Goal: Use online tool/utility: Utilize a website feature to perform a specific function

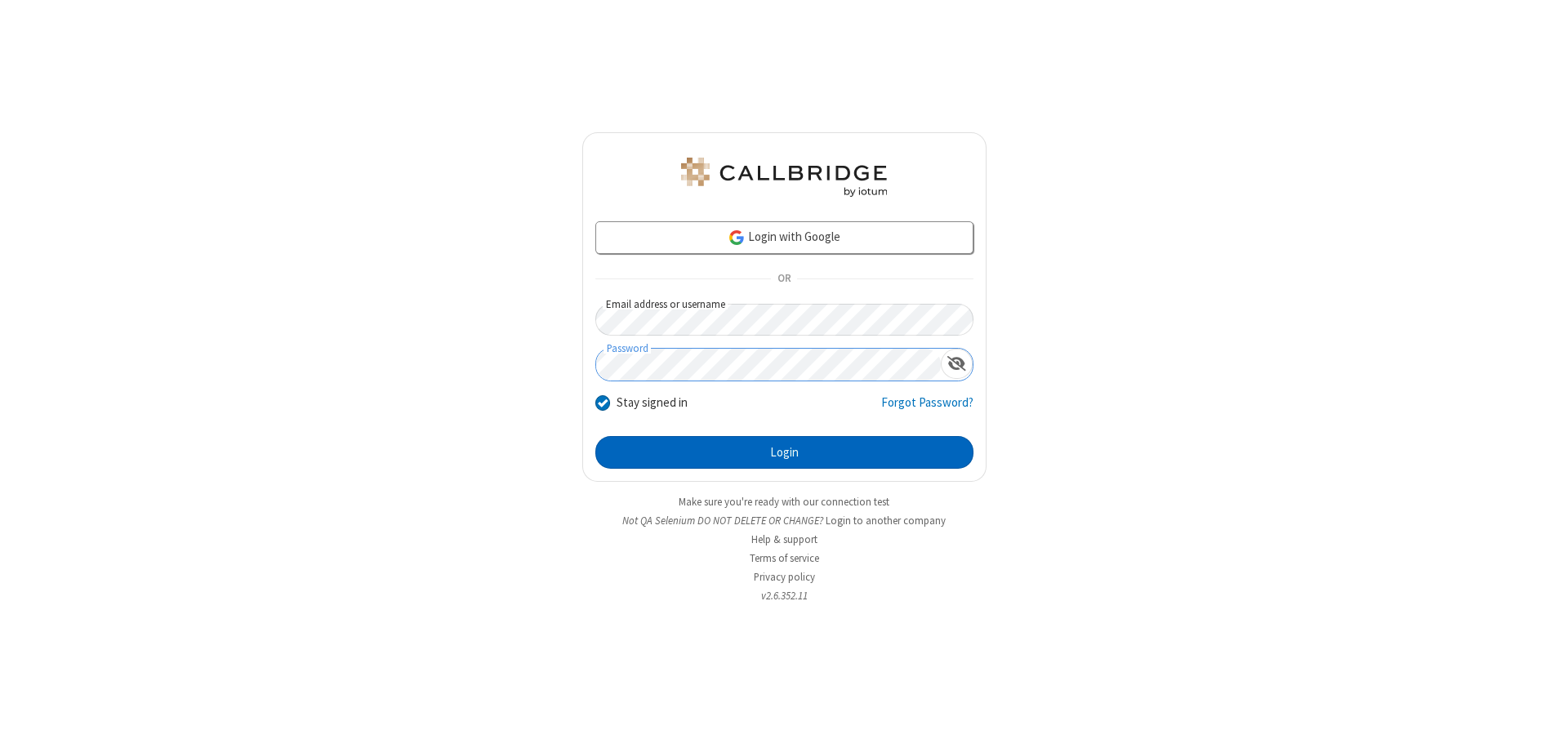
click at [784, 453] on button "Login" at bounding box center [784, 452] width 378 height 33
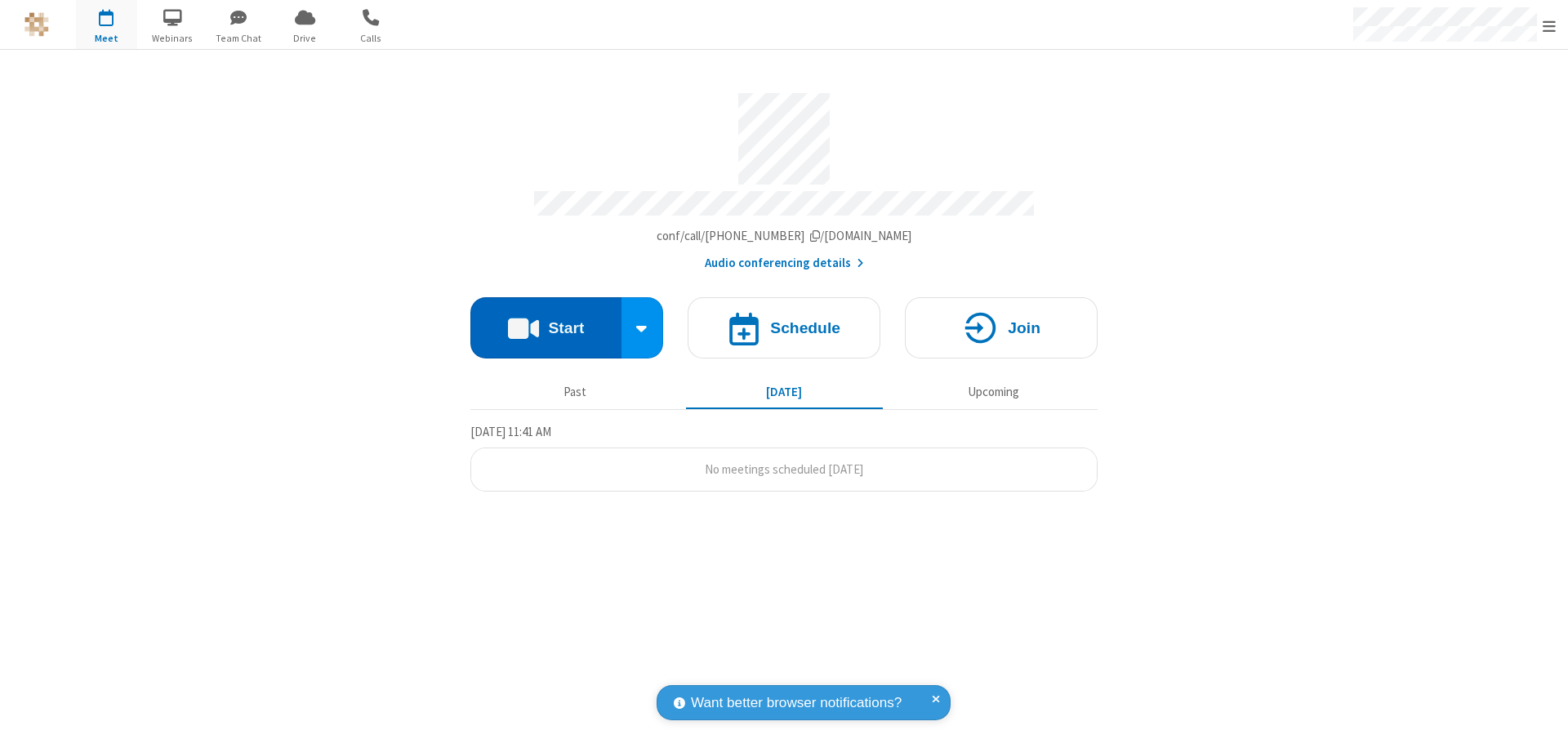
click at [546, 320] on button "Start" at bounding box center [545, 327] width 151 height 61
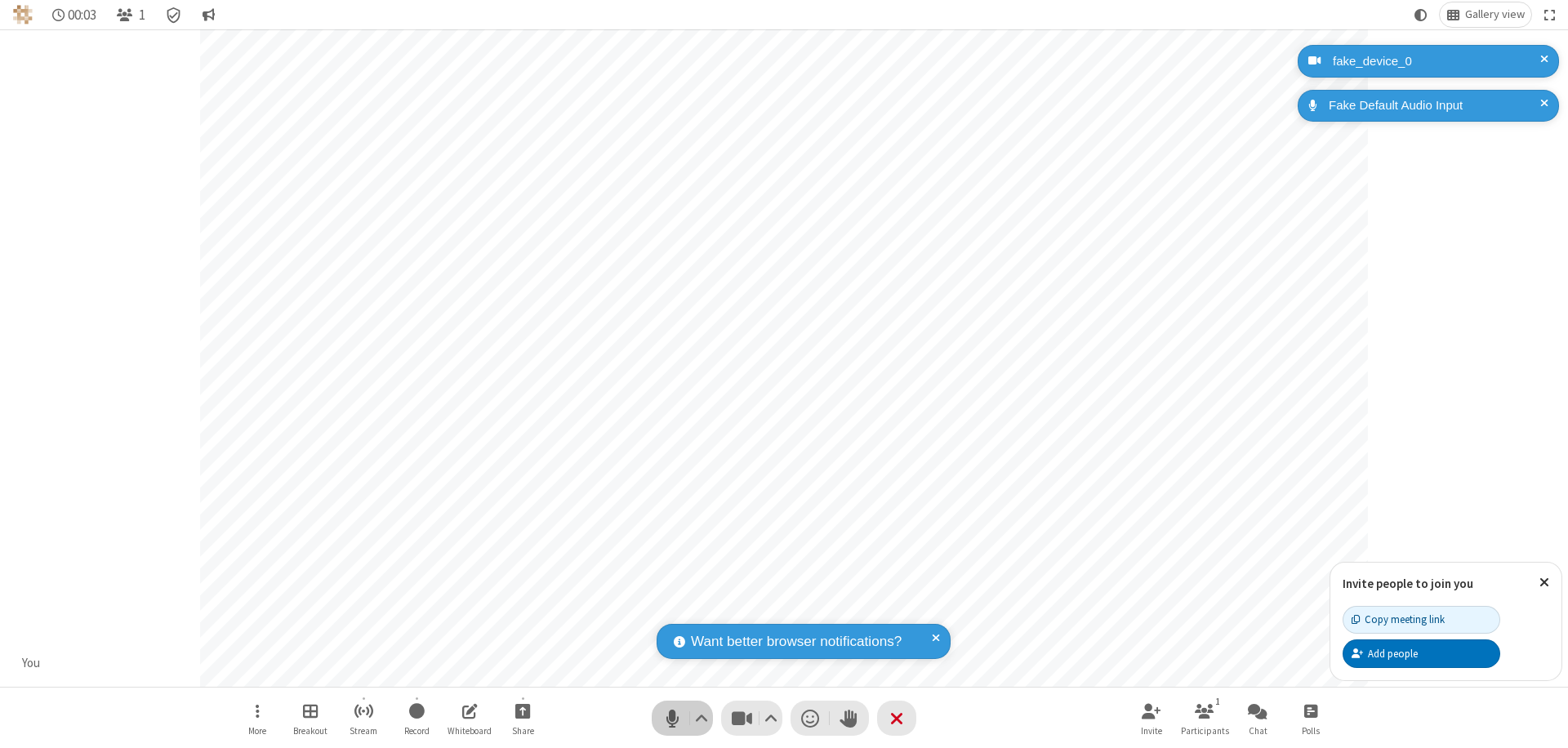
click at [672, 718] on span "Mute (⌘+Shift+A)" at bounding box center [672, 718] width 25 height 24
click at [672, 718] on span "Unmute (⌘+Shift+A)" at bounding box center [672, 718] width 25 height 24
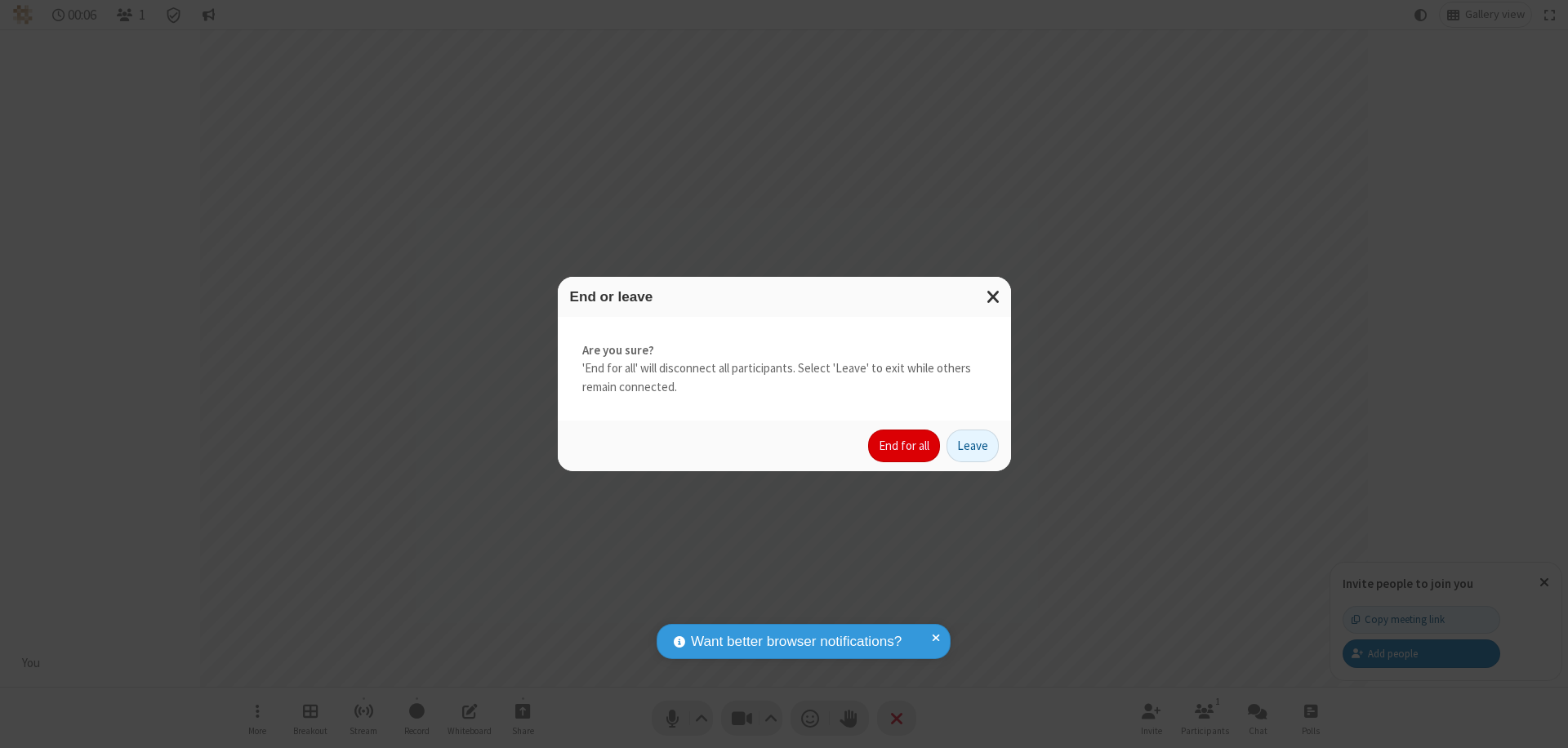
click at [905, 446] on button "End for all" at bounding box center [903, 445] width 71 height 33
